Goal: Check status: Check status

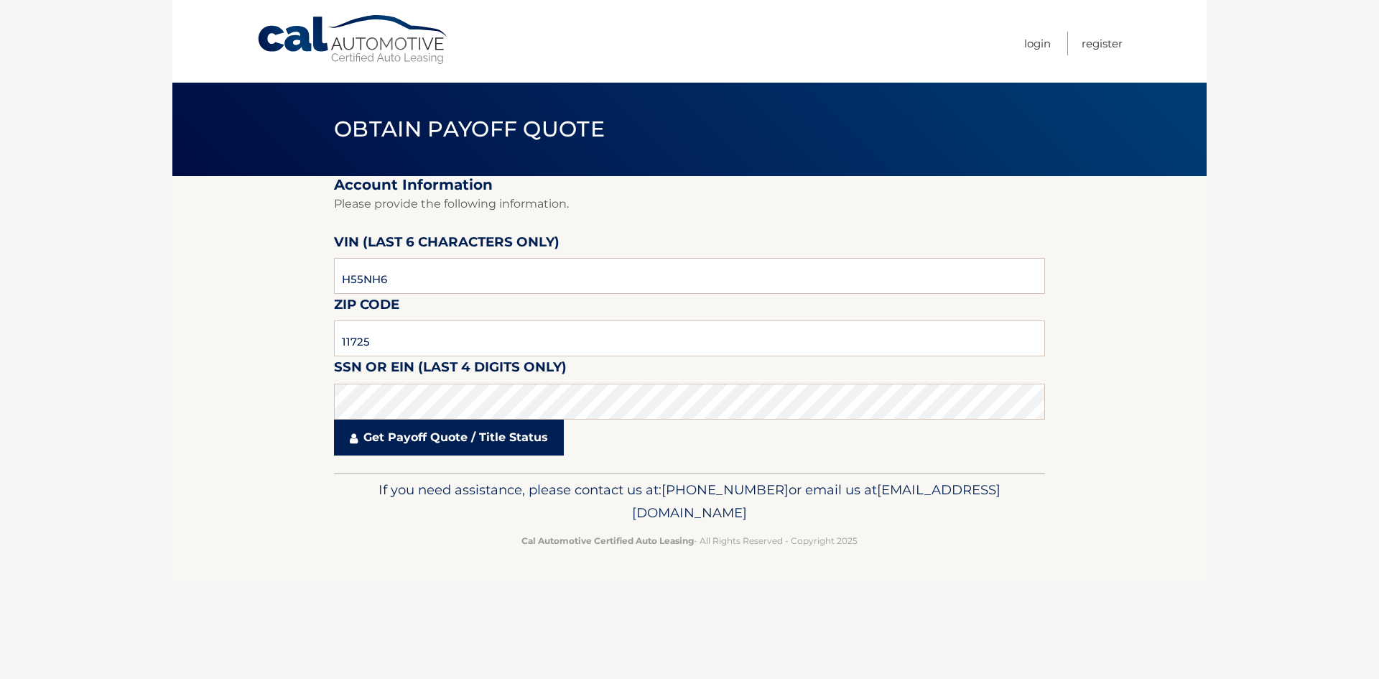
click at [462, 444] on link "Get Payoff Quote / Title Status" at bounding box center [449, 437] width 230 height 36
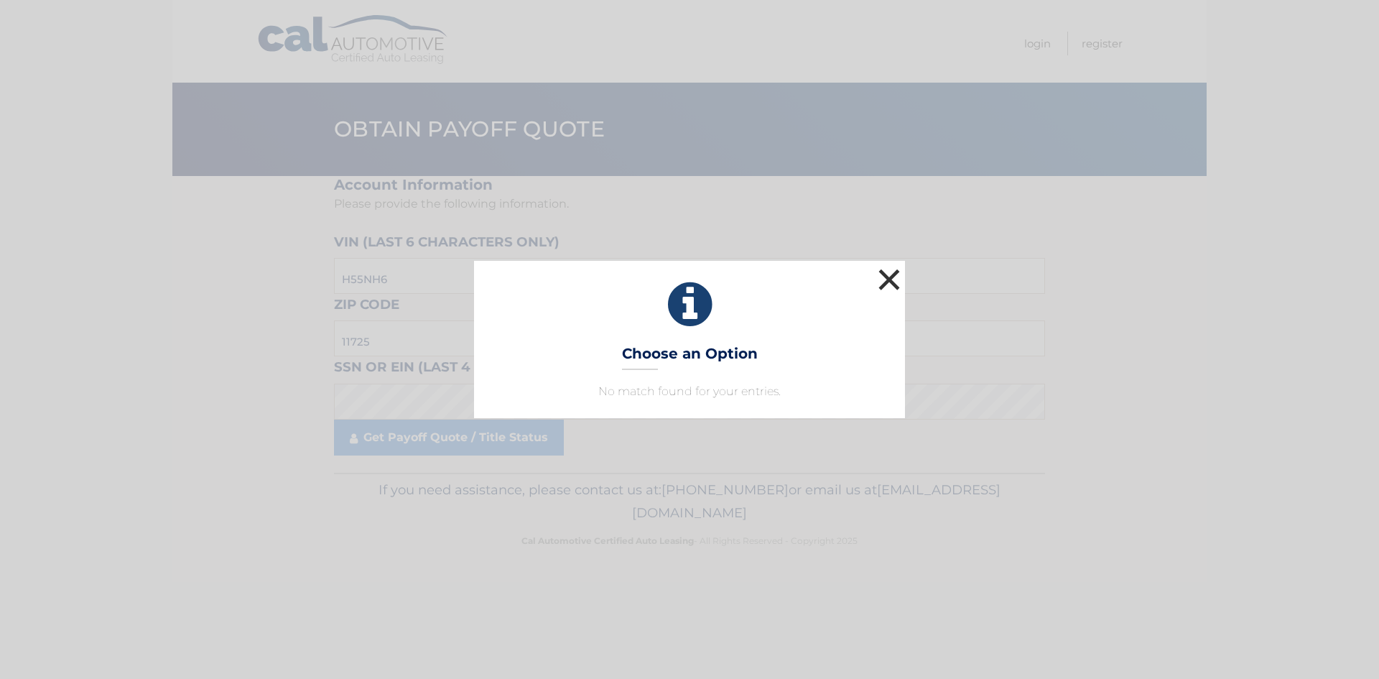
drag, startPoint x: 886, startPoint y: 276, endPoint x: 864, endPoint y: 282, distance: 23.2
click at [886, 275] on button "×" at bounding box center [889, 279] width 29 height 29
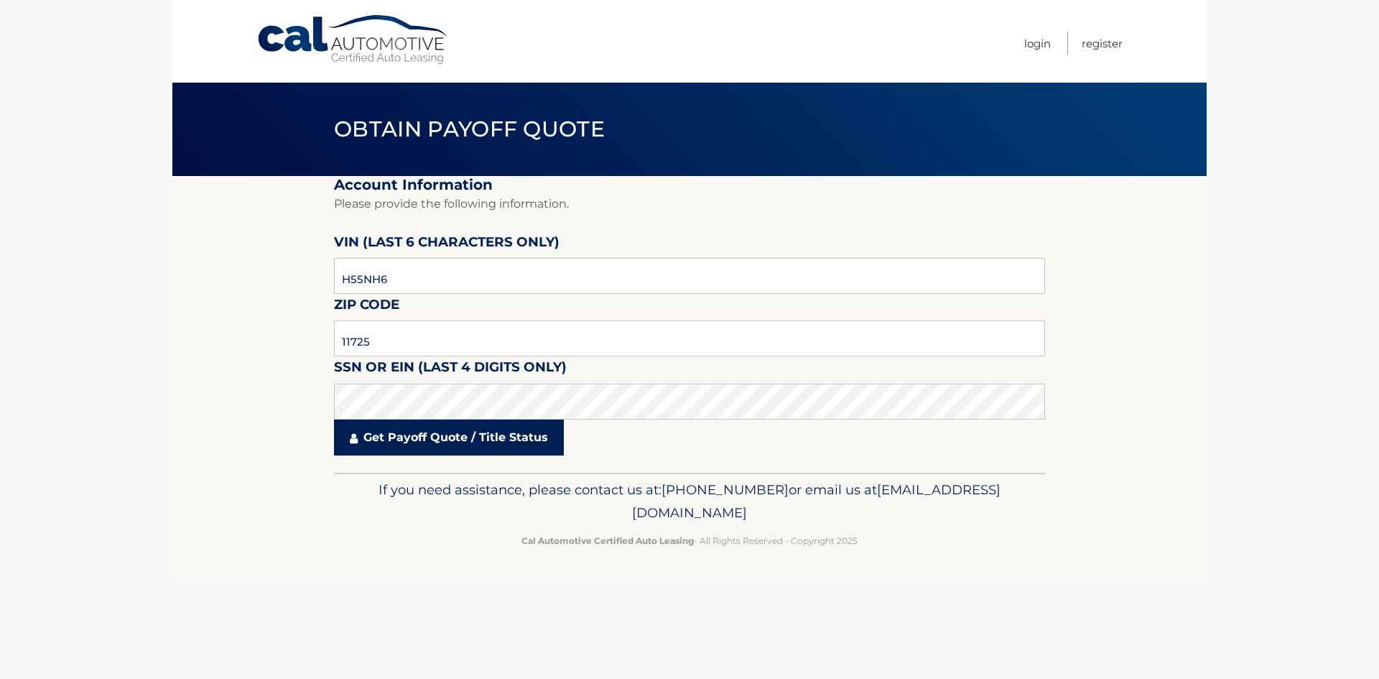
click at [455, 439] on link "Get Payoff Quote / Title Status" at bounding box center [449, 437] width 230 height 36
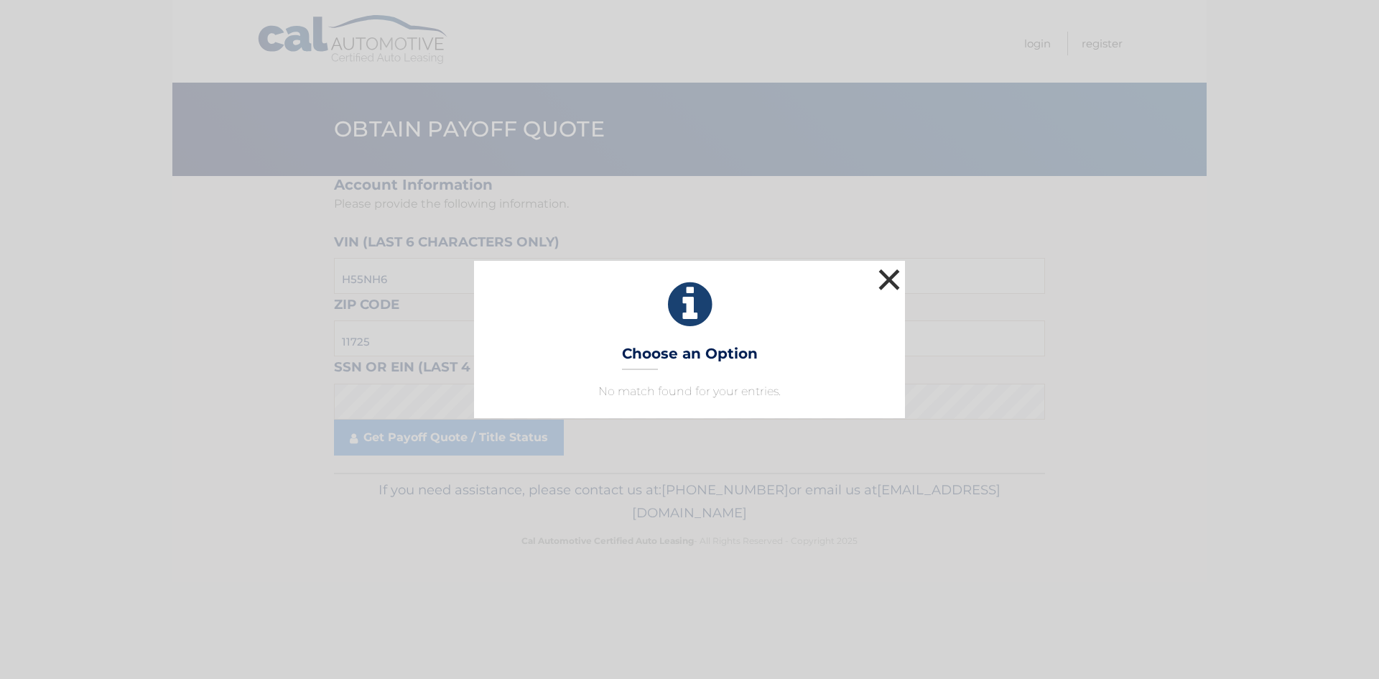
drag, startPoint x: 895, startPoint y: 276, endPoint x: 878, endPoint y: 281, distance: 17.3
click at [894, 276] on button "×" at bounding box center [889, 279] width 29 height 29
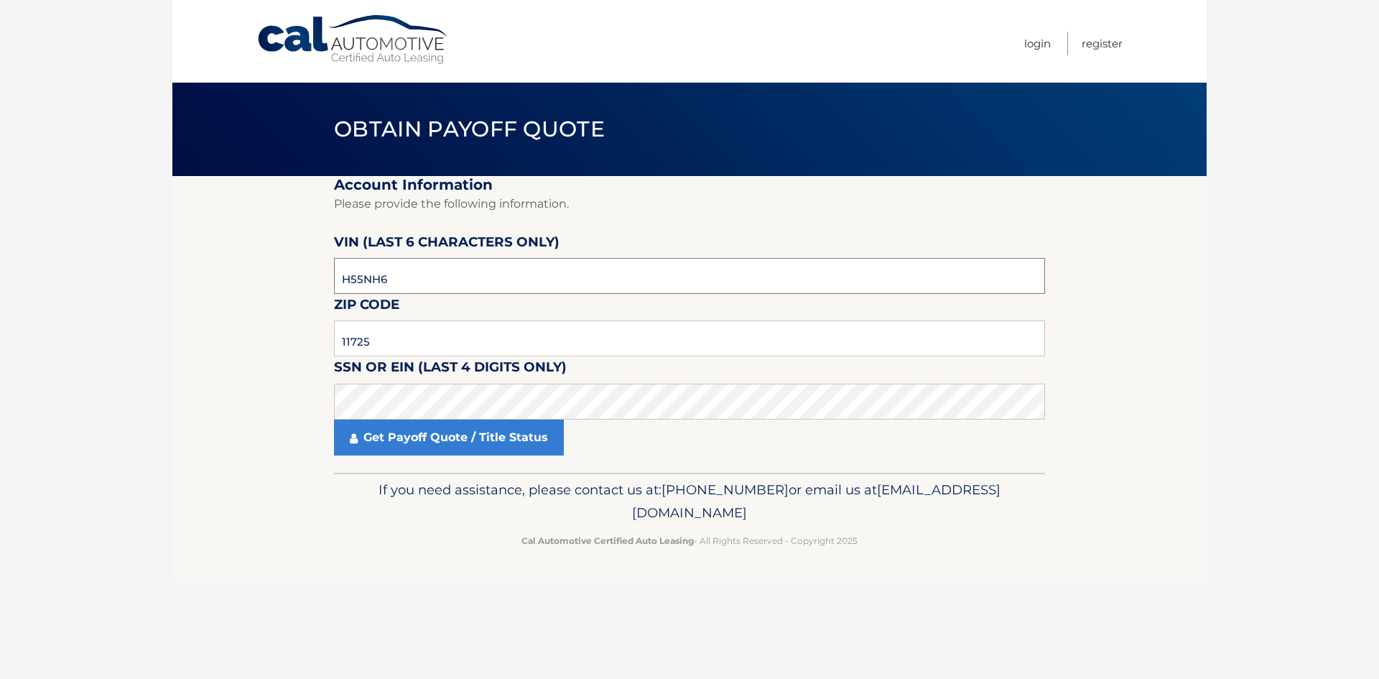
drag, startPoint x: 486, startPoint y: 279, endPoint x: 8, endPoint y: 264, distance: 478.5
click at [8, 264] on body "Cal Automotive Menu Login Register Obtain Payoff Quote" at bounding box center [689, 339] width 1379 height 679
drag, startPoint x: 433, startPoint y: 281, endPoint x: 289, endPoint y: 248, distance: 147.5
click at [289, 249] on section "Account Information Please provide the following information. VIN (last 6 chara…" at bounding box center [689, 324] width 1034 height 297
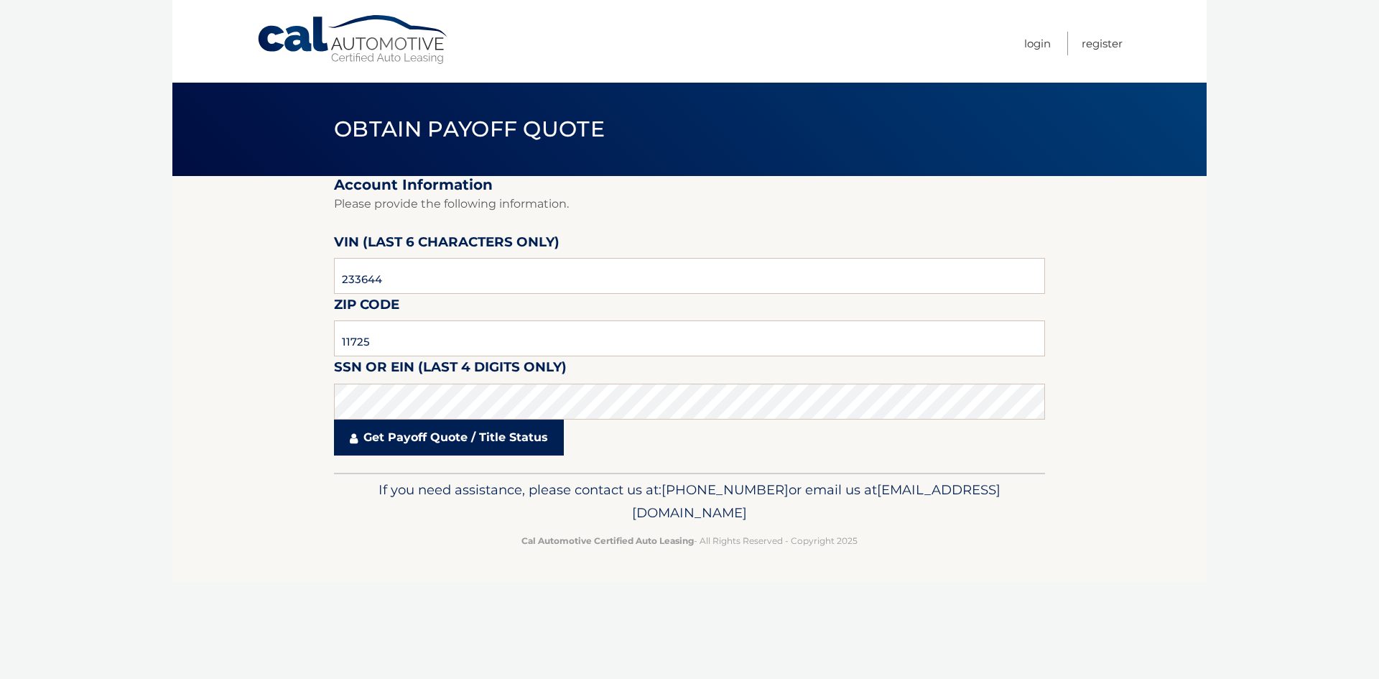
click at [386, 437] on link "Get Payoff Quote / Title Status" at bounding box center [449, 437] width 230 height 36
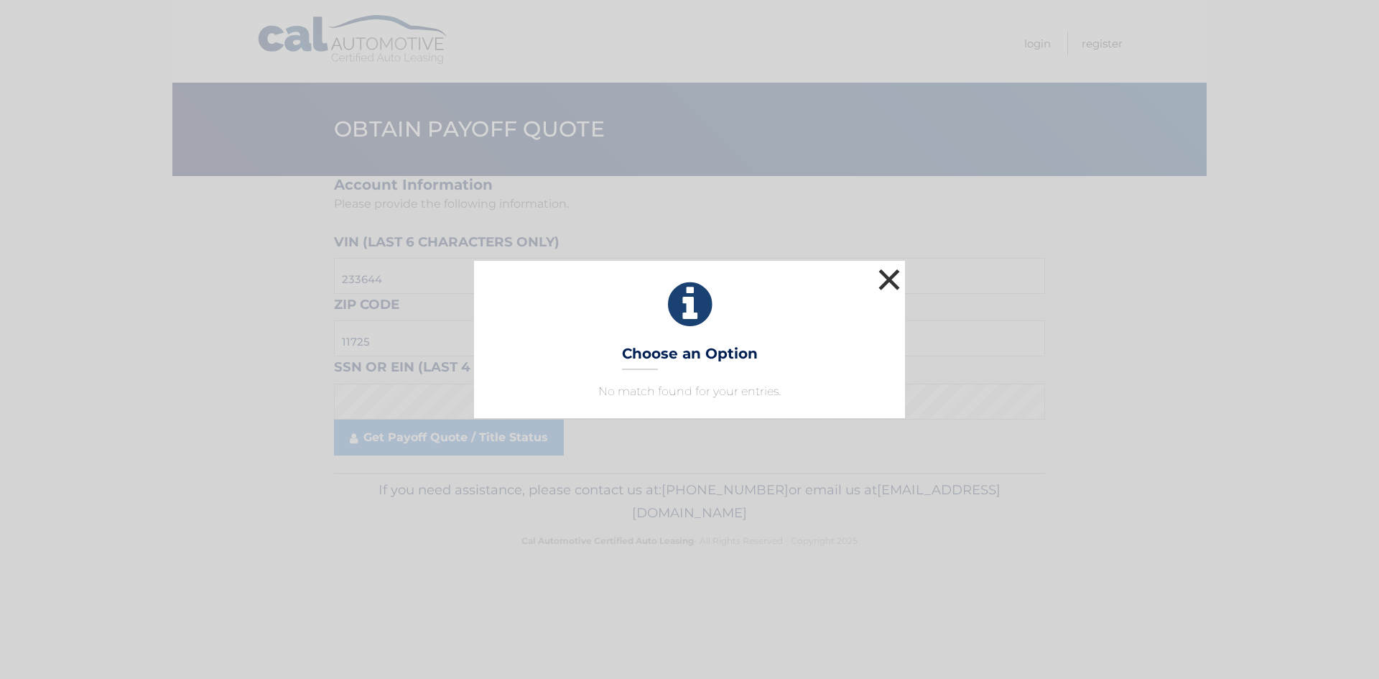
click at [893, 279] on button "×" at bounding box center [889, 279] width 29 height 29
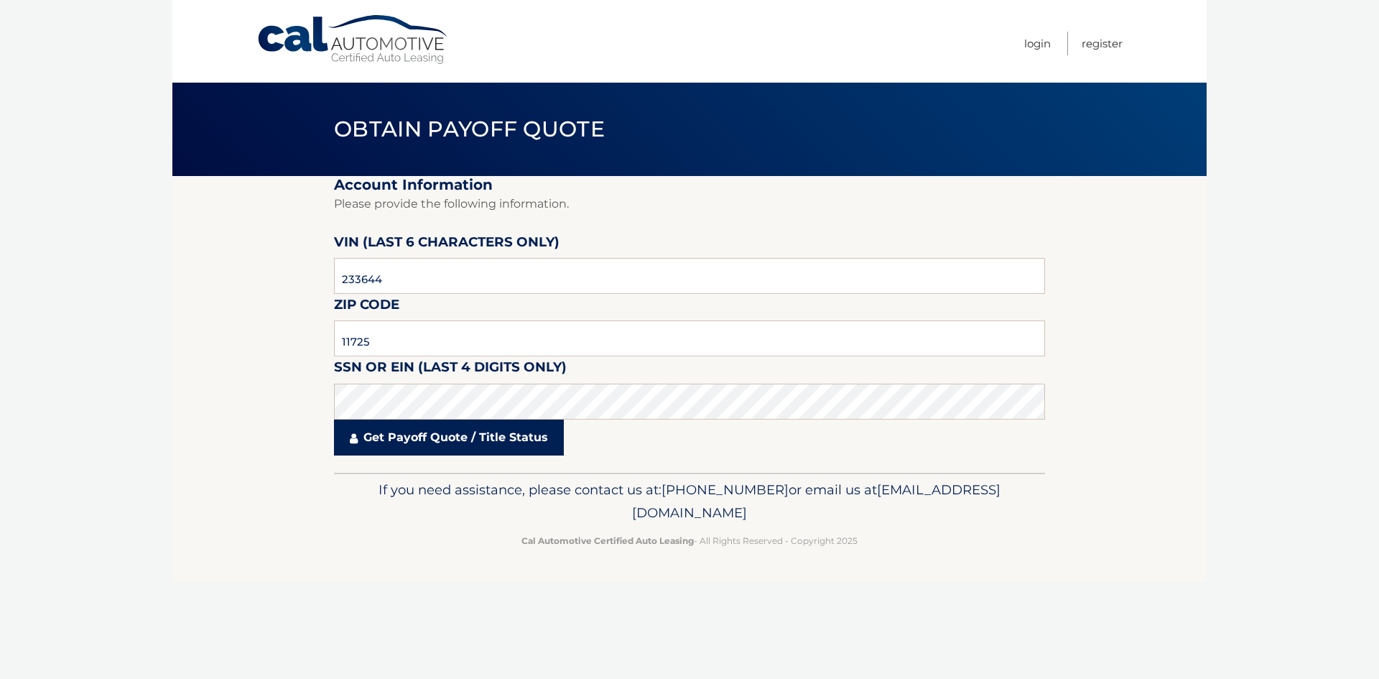
click at [514, 433] on link "Get Payoff Quote / Title Status" at bounding box center [449, 437] width 230 height 36
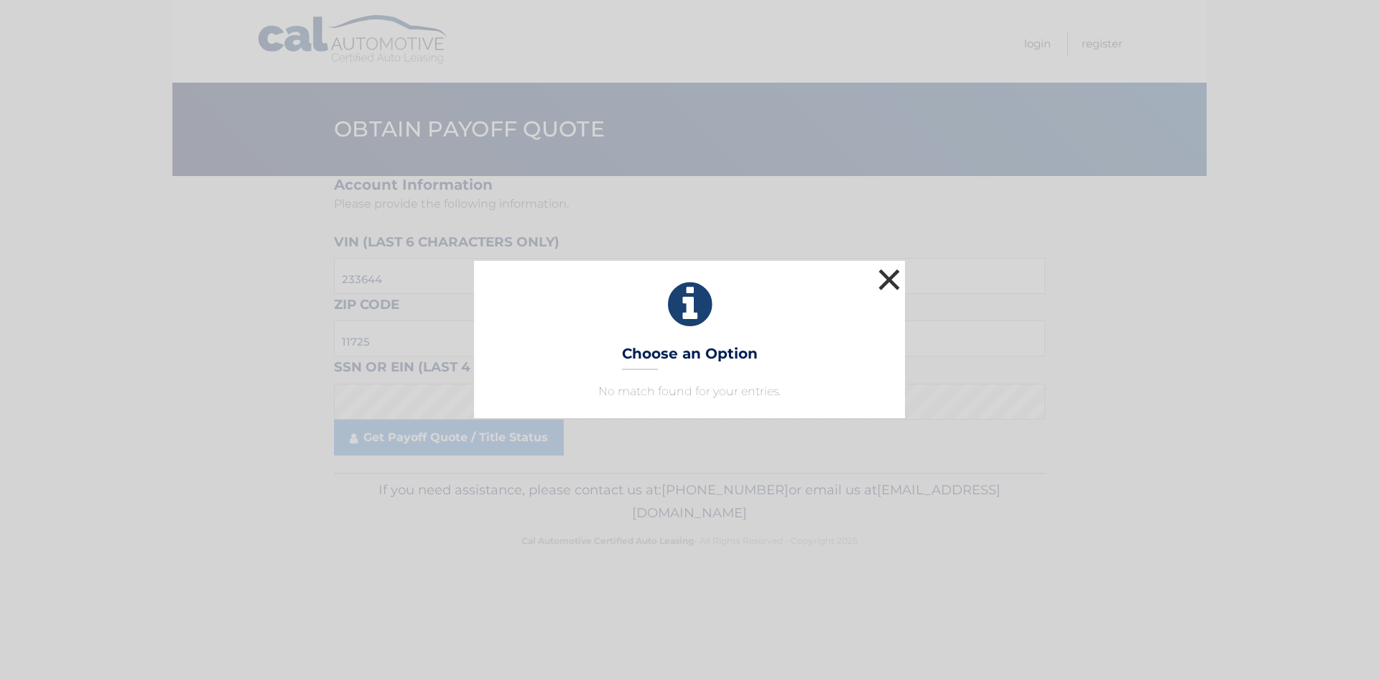
click at [880, 278] on button "×" at bounding box center [889, 279] width 29 height 29
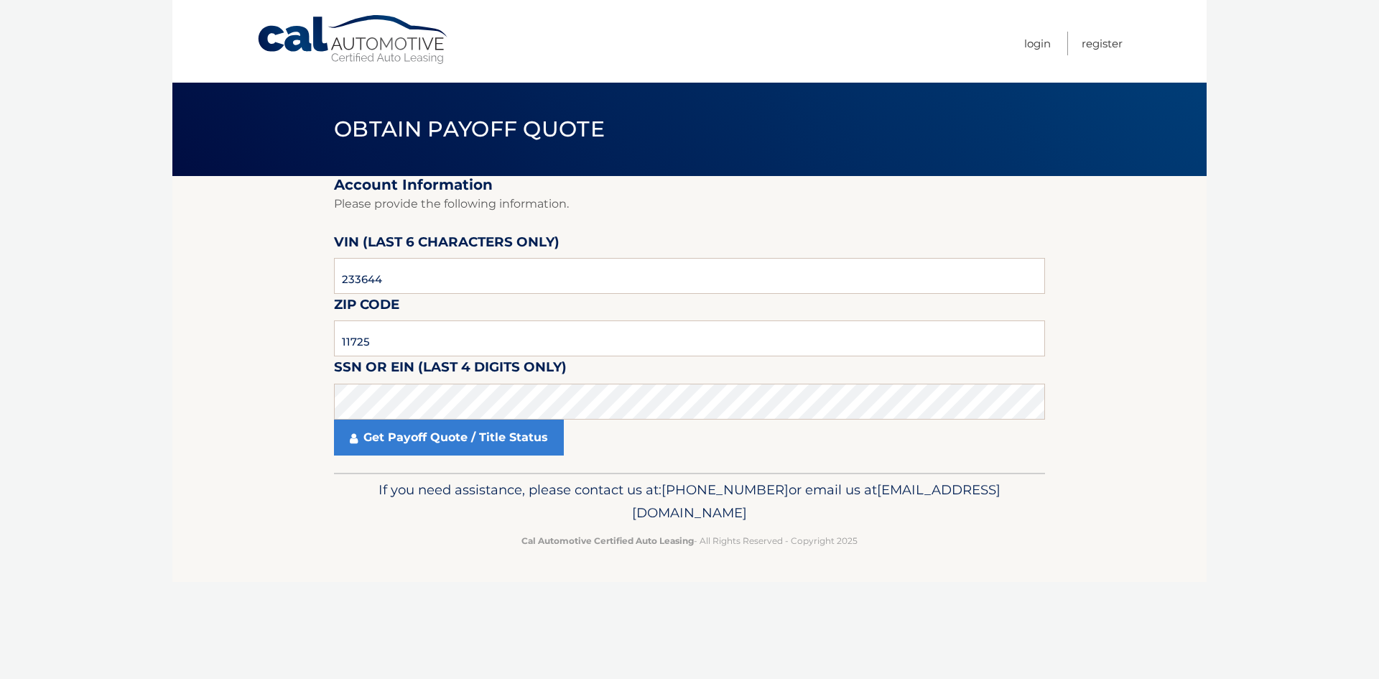
click at [493, 257] on label "VIN (last 6 characters only)" at bounding box center [446, 244] width 225 height 27
drag, startPoint x: 462, startPoint y: 273, endPoint x: 0, endPoint y: 233, distance: 463.4
click at [0, 233] on body "Cal Automotive Menu Login Register Obtain Payoff Quote" at bounding box center [689, 339] width 1379 height 679
type input "670381"
click at [417, 454] on link "Get Payoff Quote / Title Status" at bounding box center [449, 437] width 230 height 36
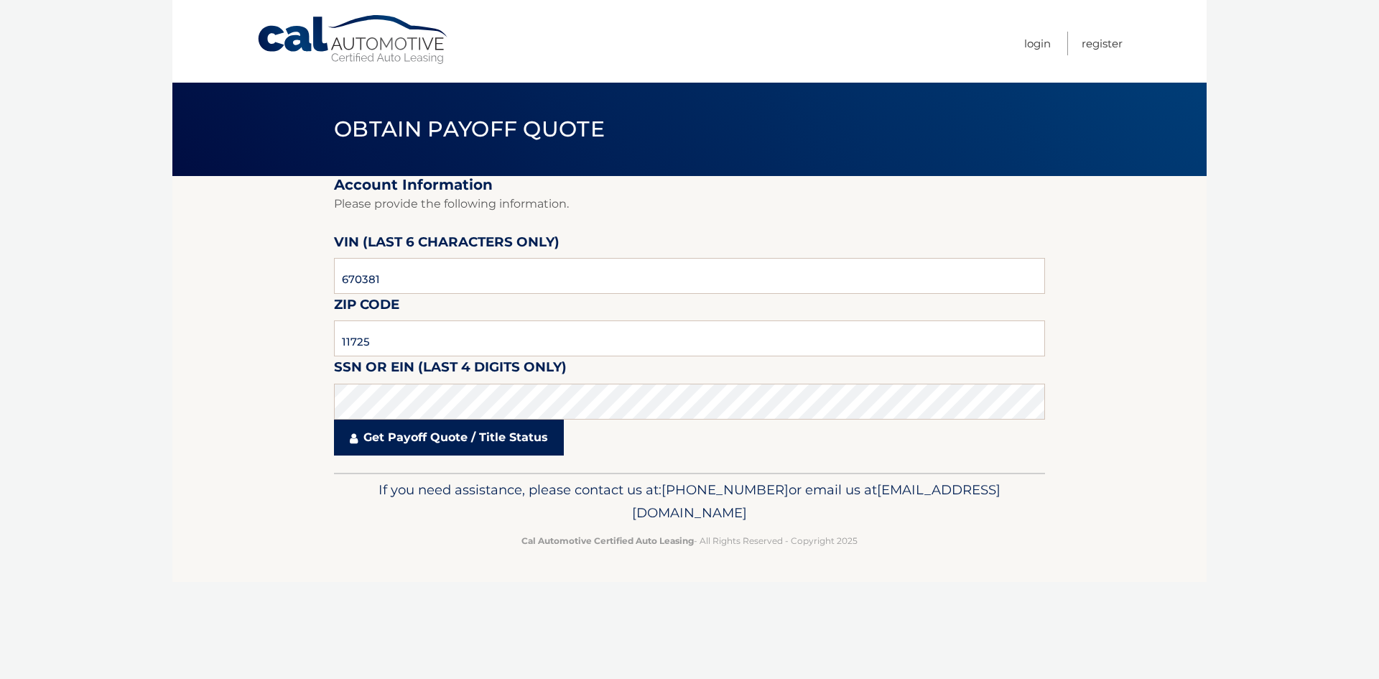
click at [425, 444] on body "Cal Automotive Menu Login Register Obtain Payoff Quote" at bounding box center [689, 339] width 1379 height 679
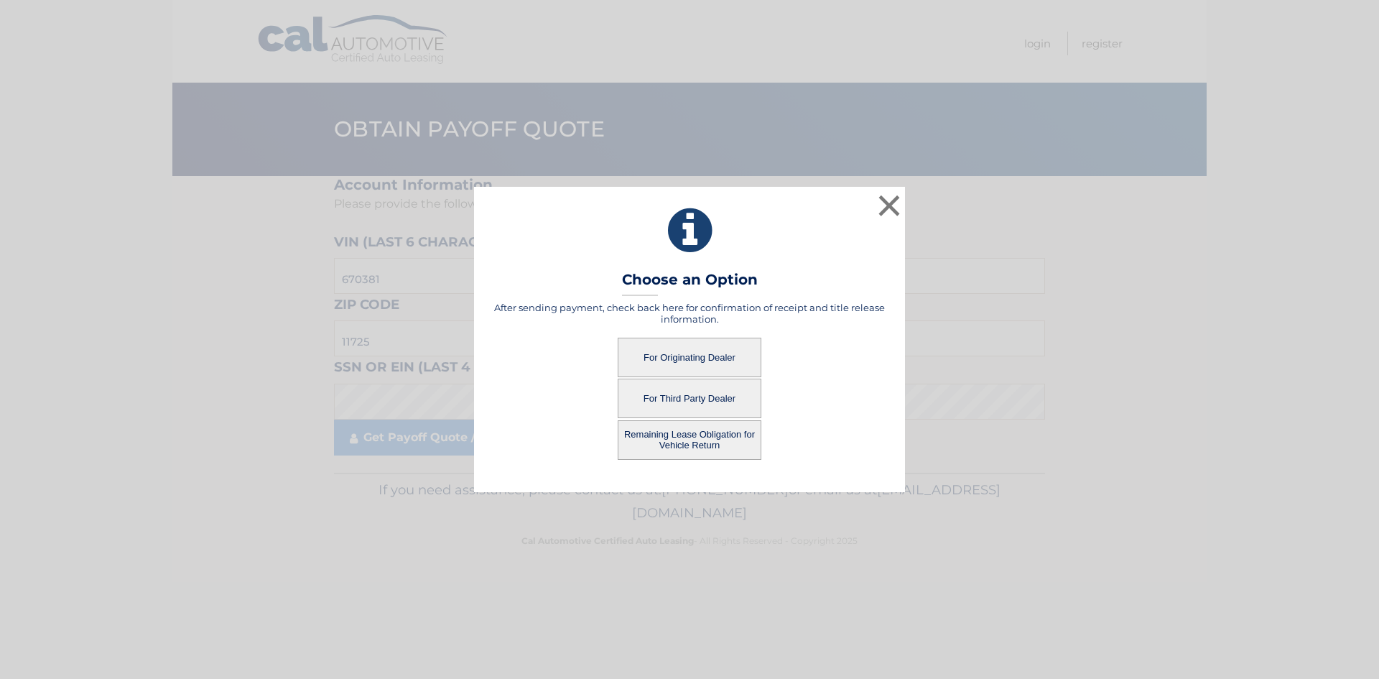
click at [733, 363] on button "For Originating Dealer" at bounding box center [690, 356] width 144 height 39
click at [697, 346] on button "For Originating Dealer" at bounding box center [690, 356] width 144 height 39
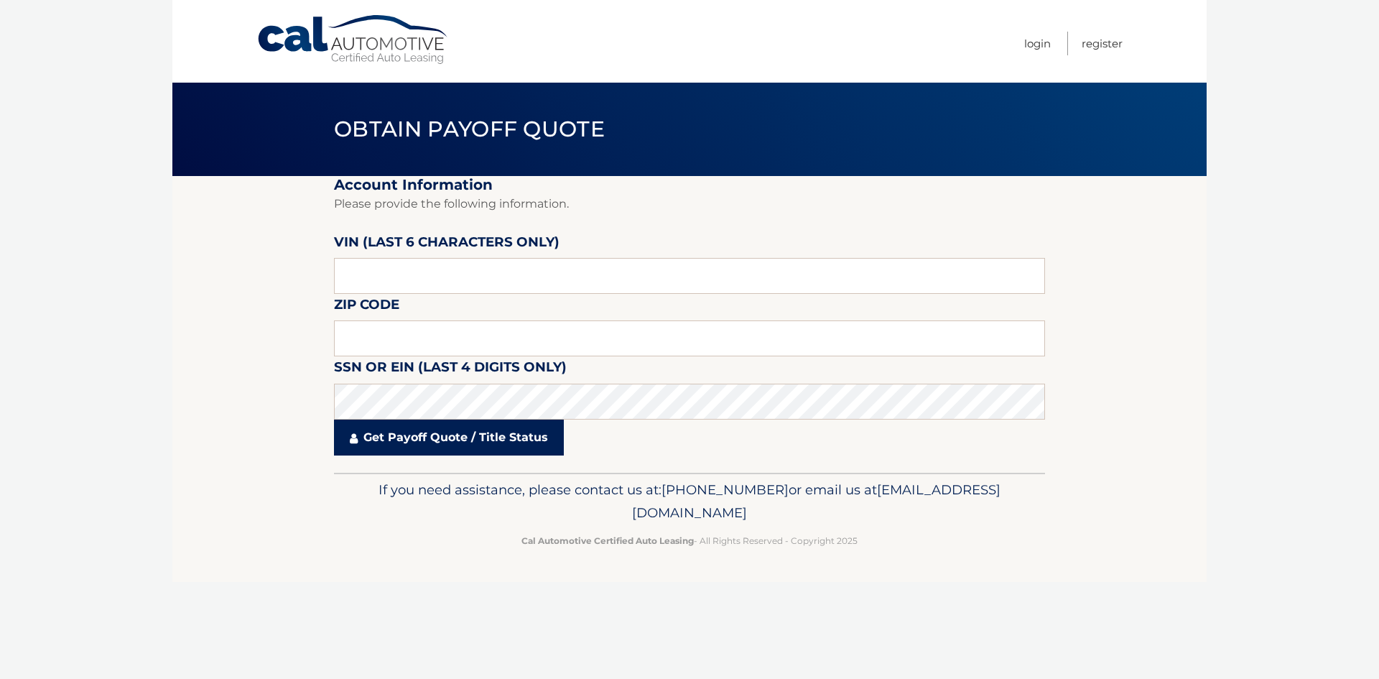
click at [410, 425] on link "Get Payoff Quote / Title Status" at bounding box center [449, 437] width 230 height 36
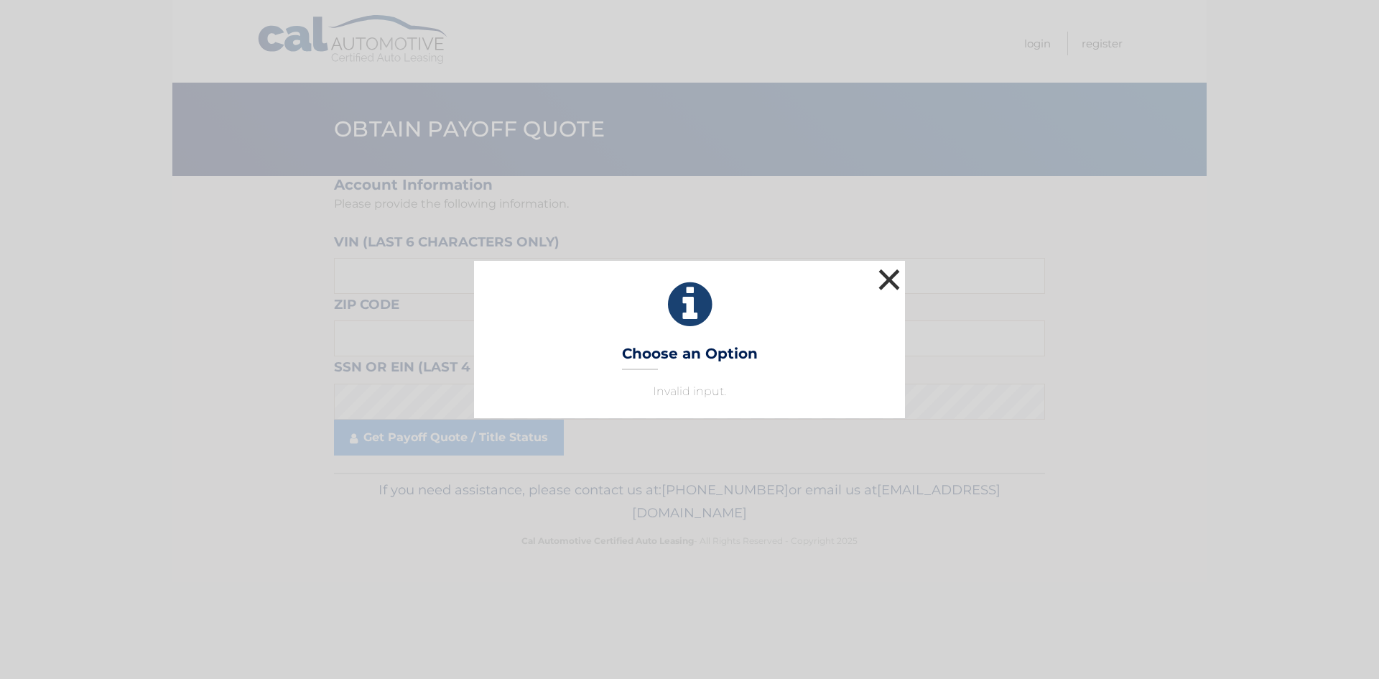
click at [887, 283] on button "×" at bounding box center [889, 279] width 29 height 29
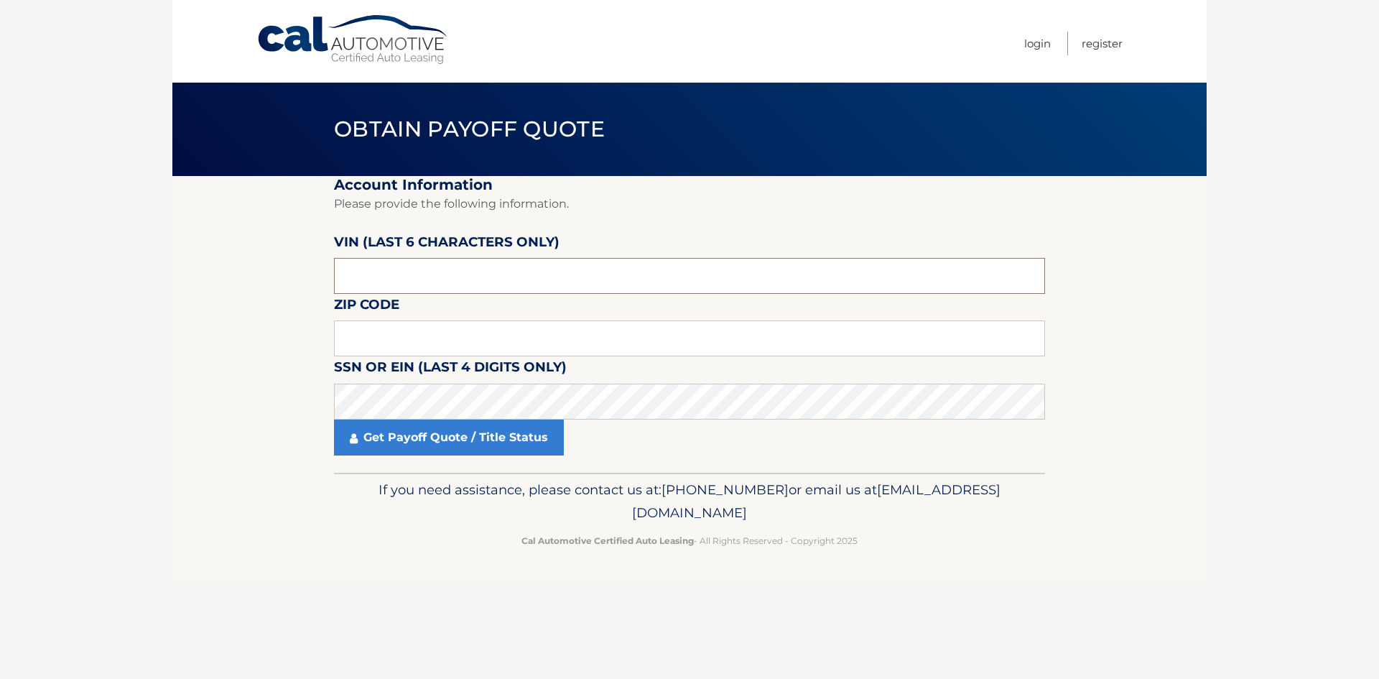
drag, startPoint x: 435, startPoint y: 264, endPoint x: 309, endPoint y: 277, distance: 126.3
click at [314, 274] on section "Account Information Please provide the following information. [PERSON_NAME] (la…" at bounding box center [689, 324] width 1034 height 297
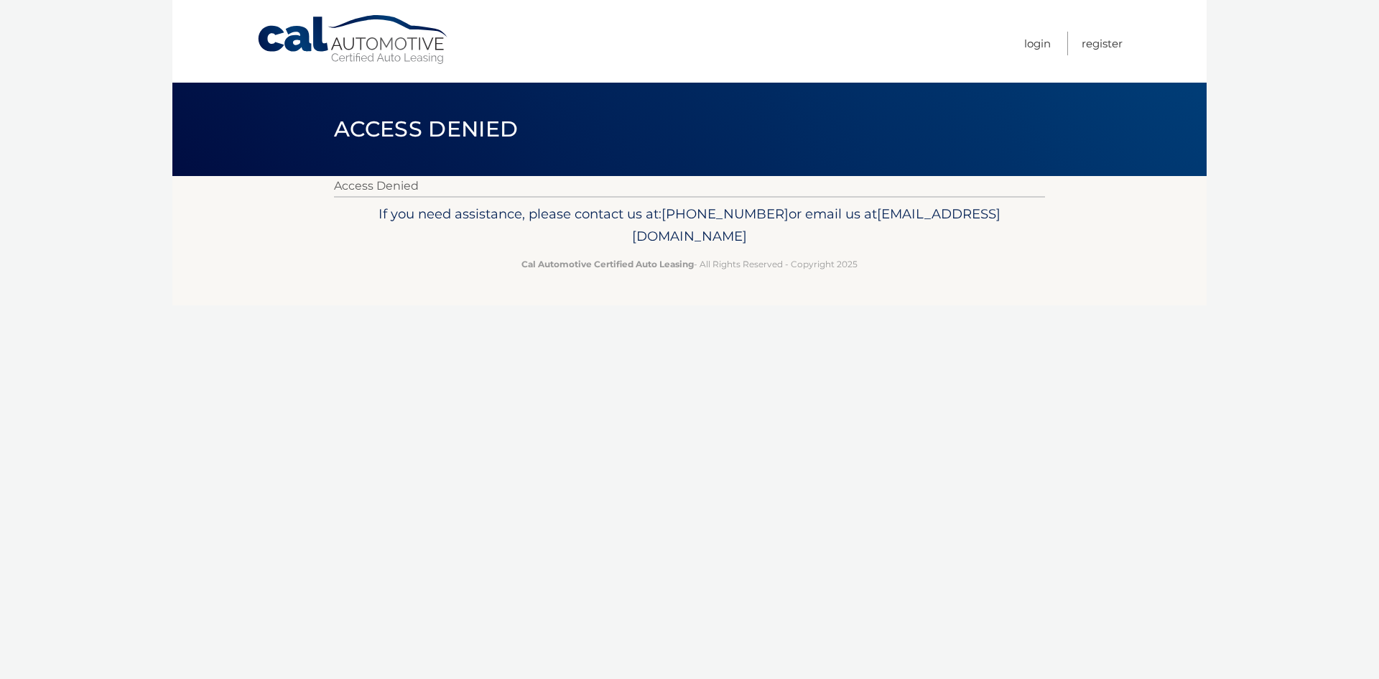
click at [336, 13] on div "Menu Login Register" at bounding box center [689, 41] width 866 height 83
click at [307, 37] on link "Cal Automotive" at bounding box center [353, 39] width 194 height 51
